Goal: Navigation & Orientation: Find specific page/section

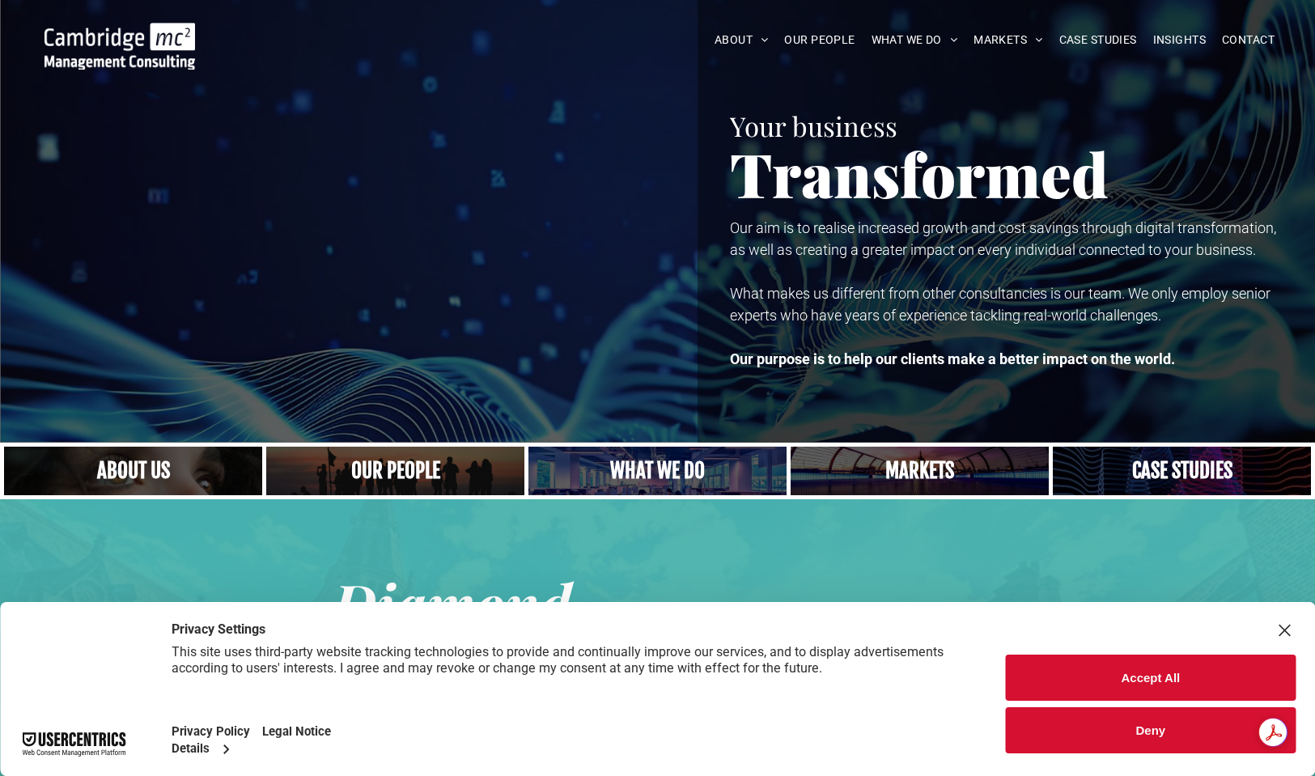
click at [1099, 668] on button "Accept All" at bounding box center [1151, 678] width 290 height 46
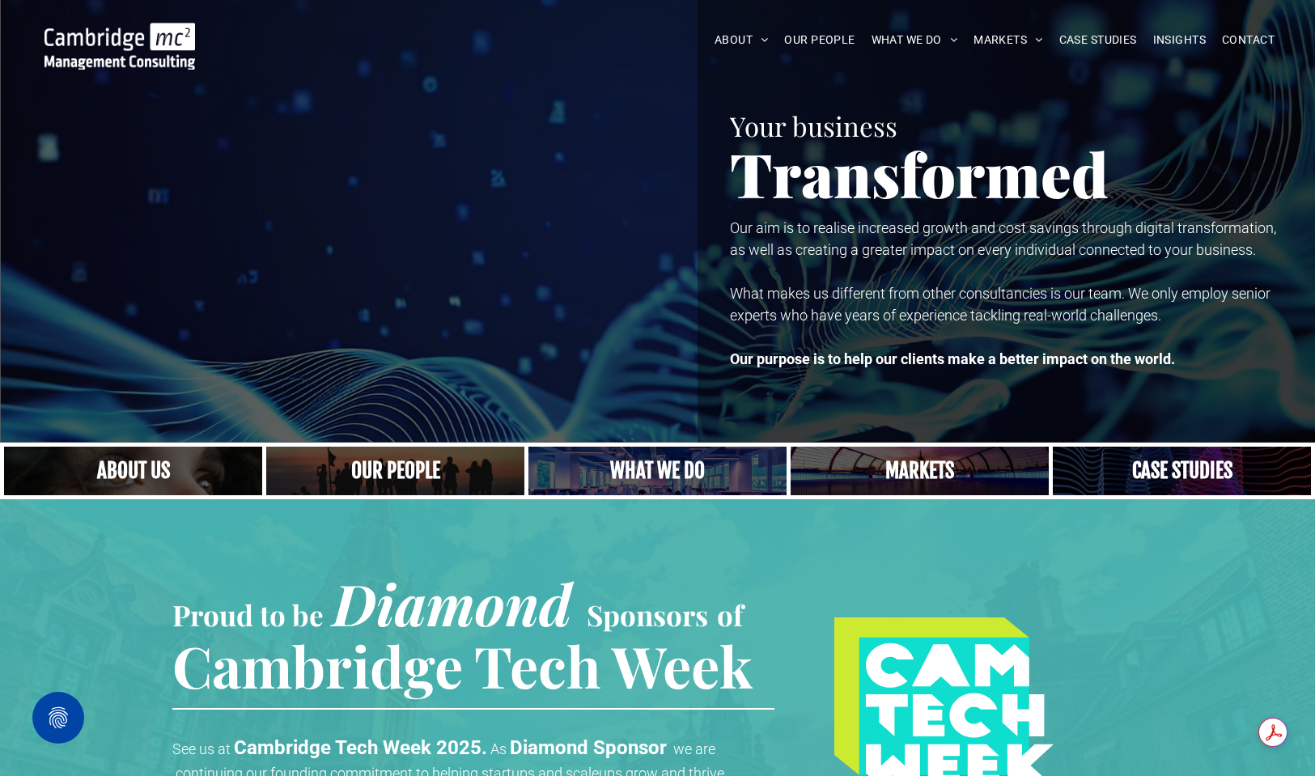
click at [120, 62] on img at bounding box center [119, 46] width 150 height 47
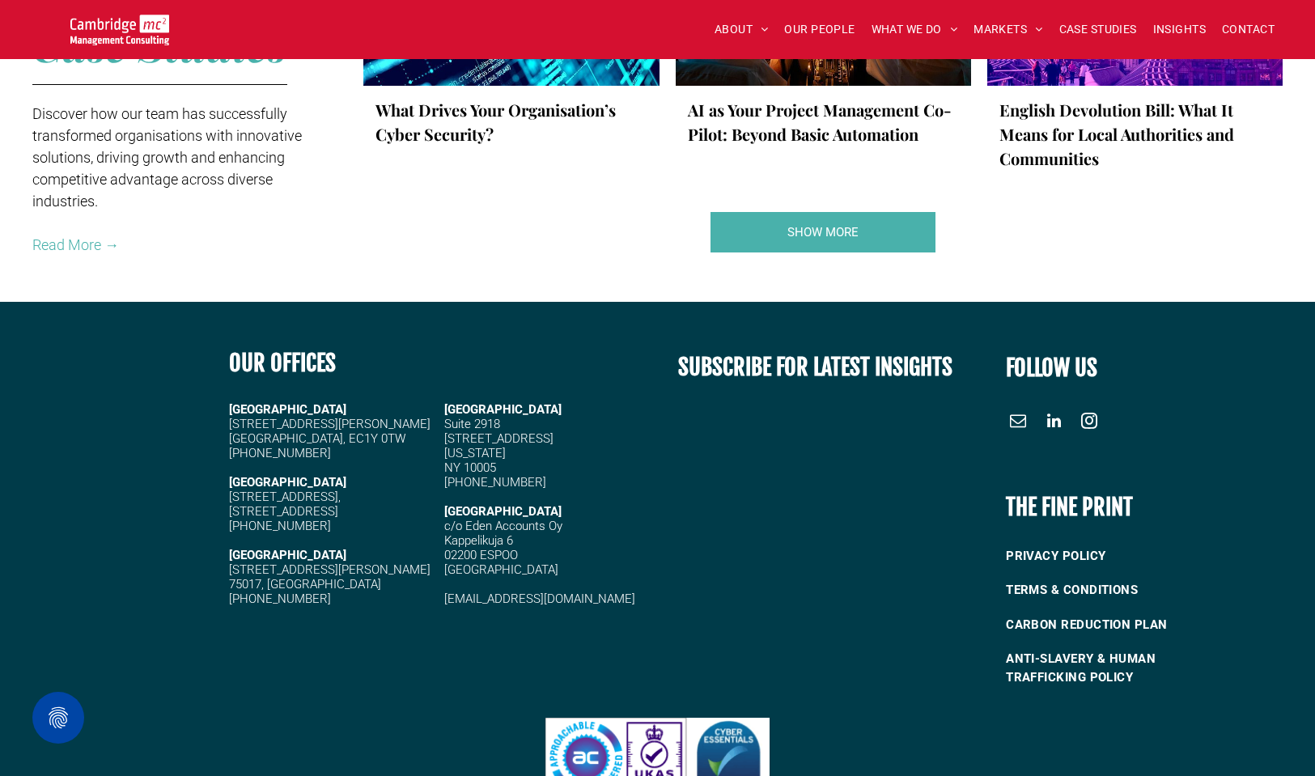
scroll to position [3118, 0]
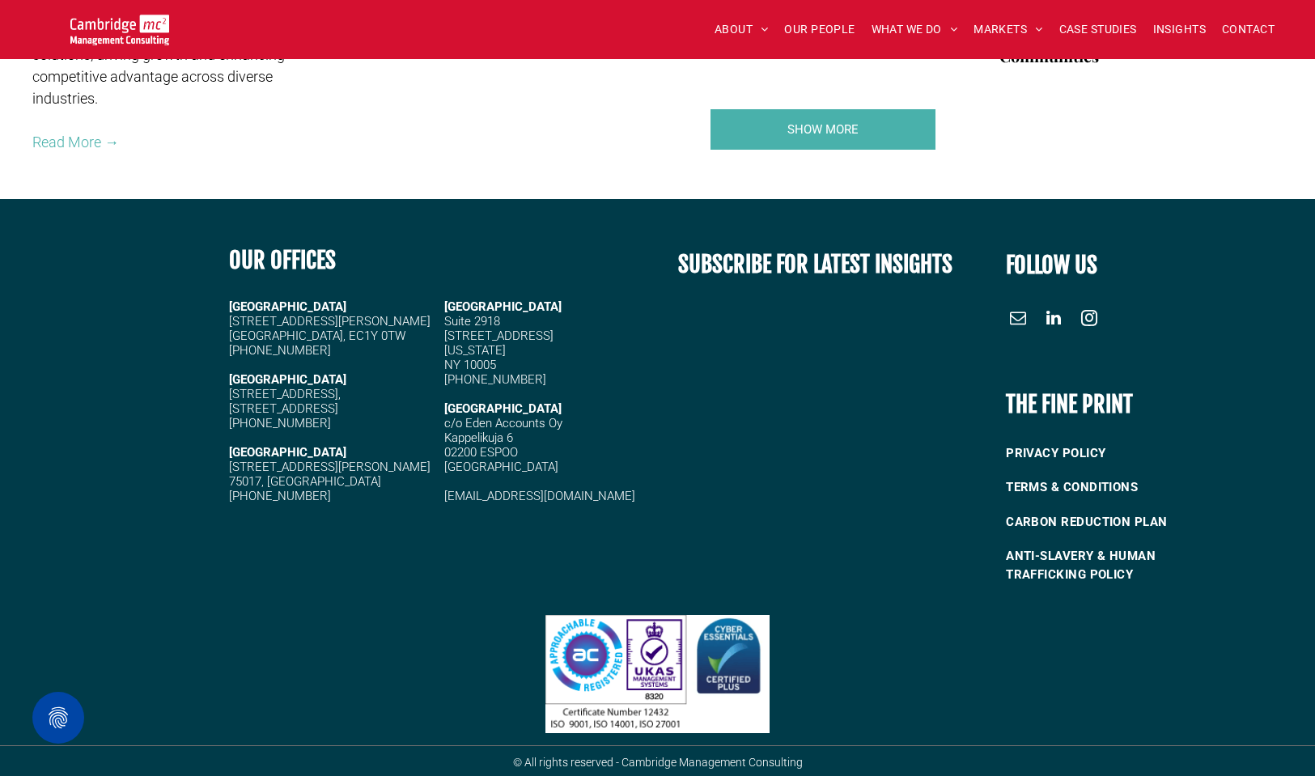
click at [1054, 313] on span "linkedin" at bounding box center [1053, 318] width 26 height 26
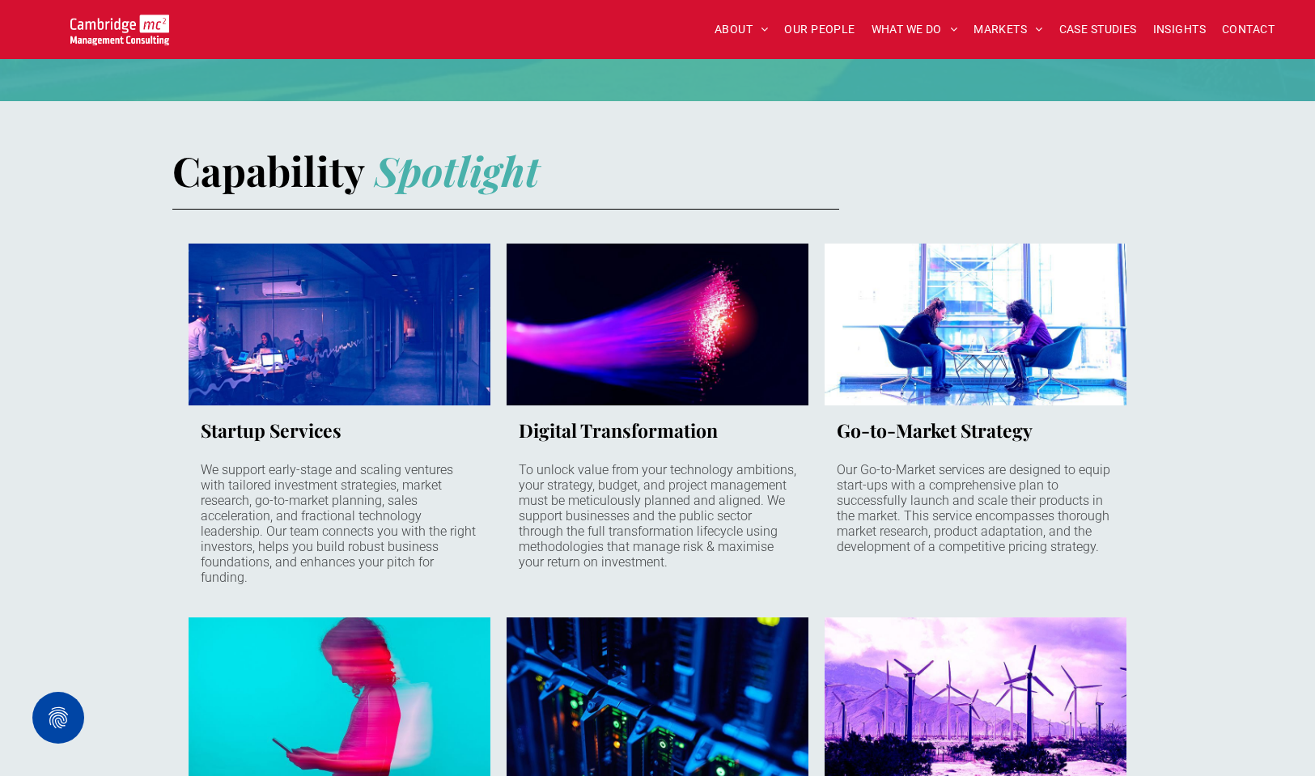
scroll to position [912, 0]
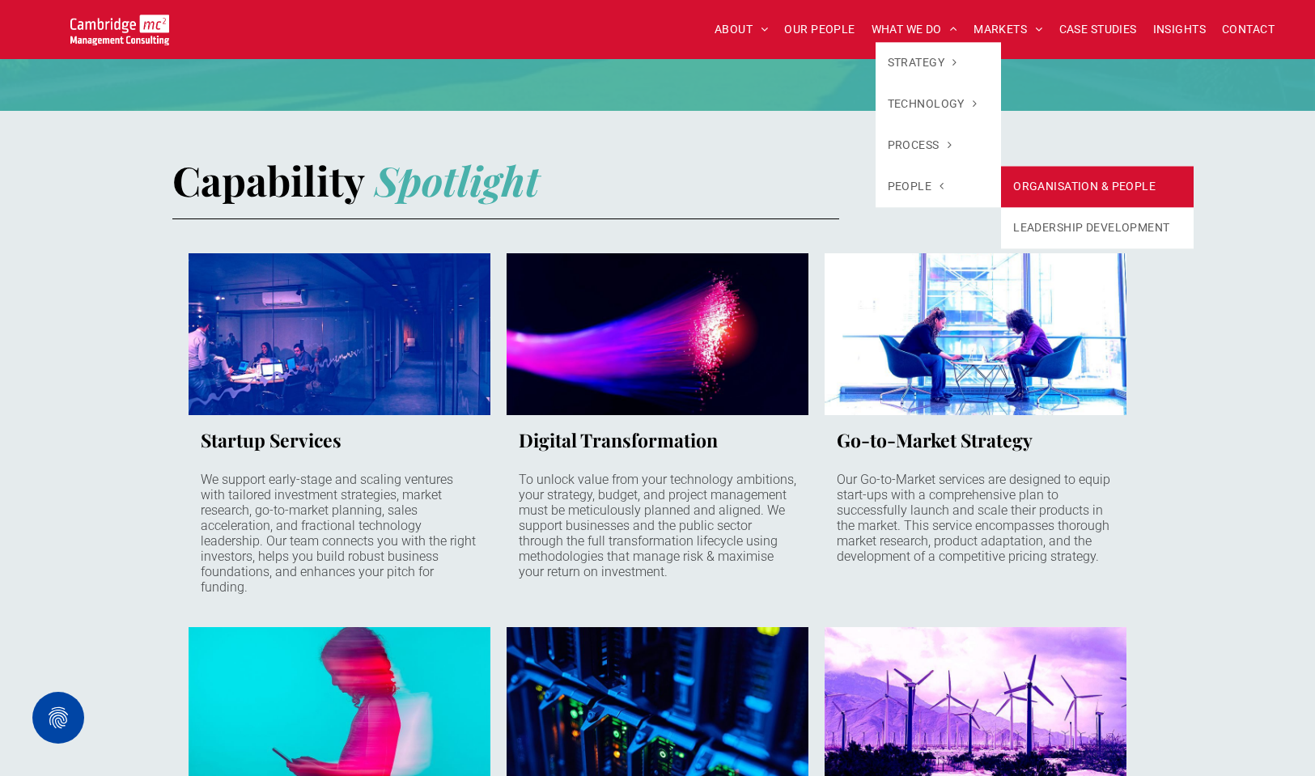
click at [1112, 187] on link "ORGANISATION & PEOPLE" at bounding box center [1097, 186] width 193 height 41
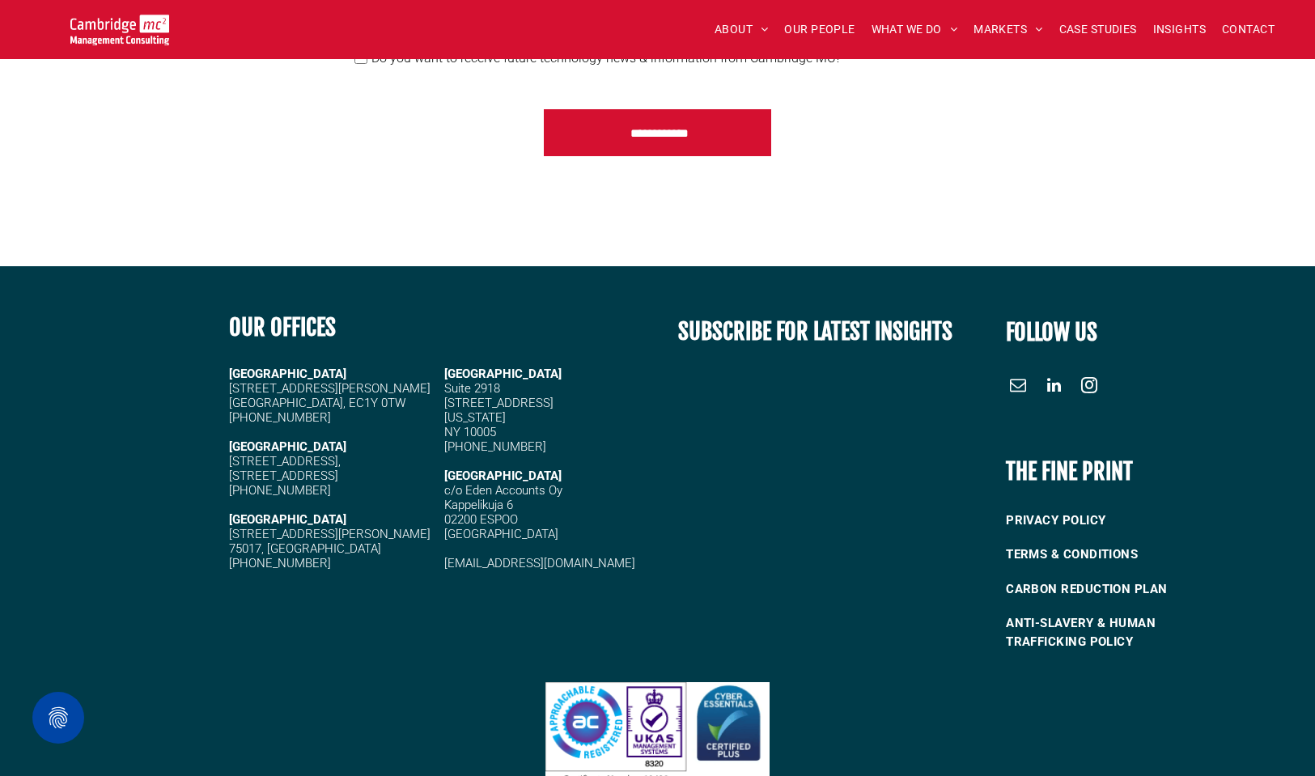
scroll to position [3997, 0]
